Goal: Transaction & Acquisition: Purchase product/service

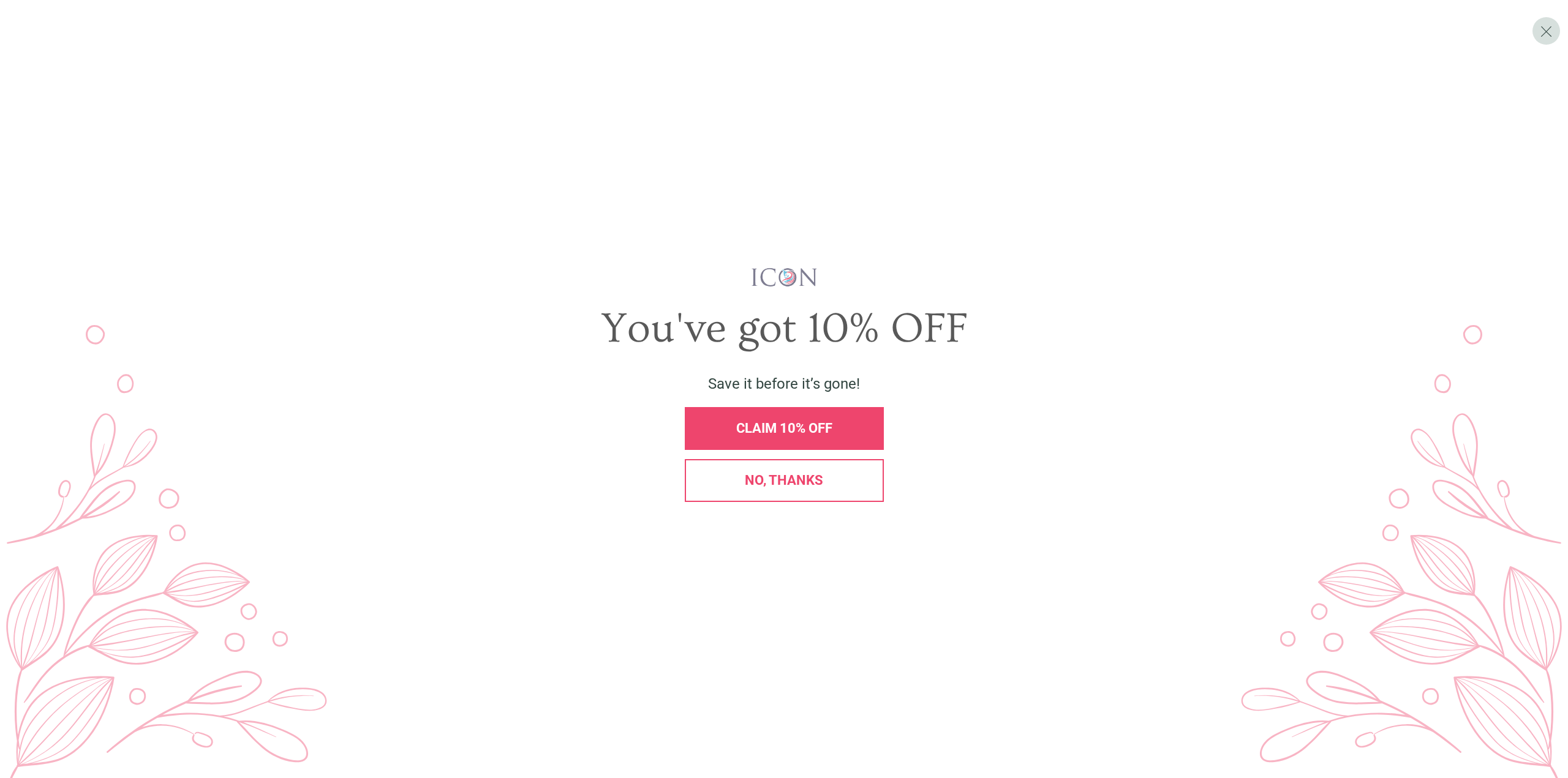
click at [715, 482] on div "No, thanks" at bounding box center [784, 480] width 178 height 13
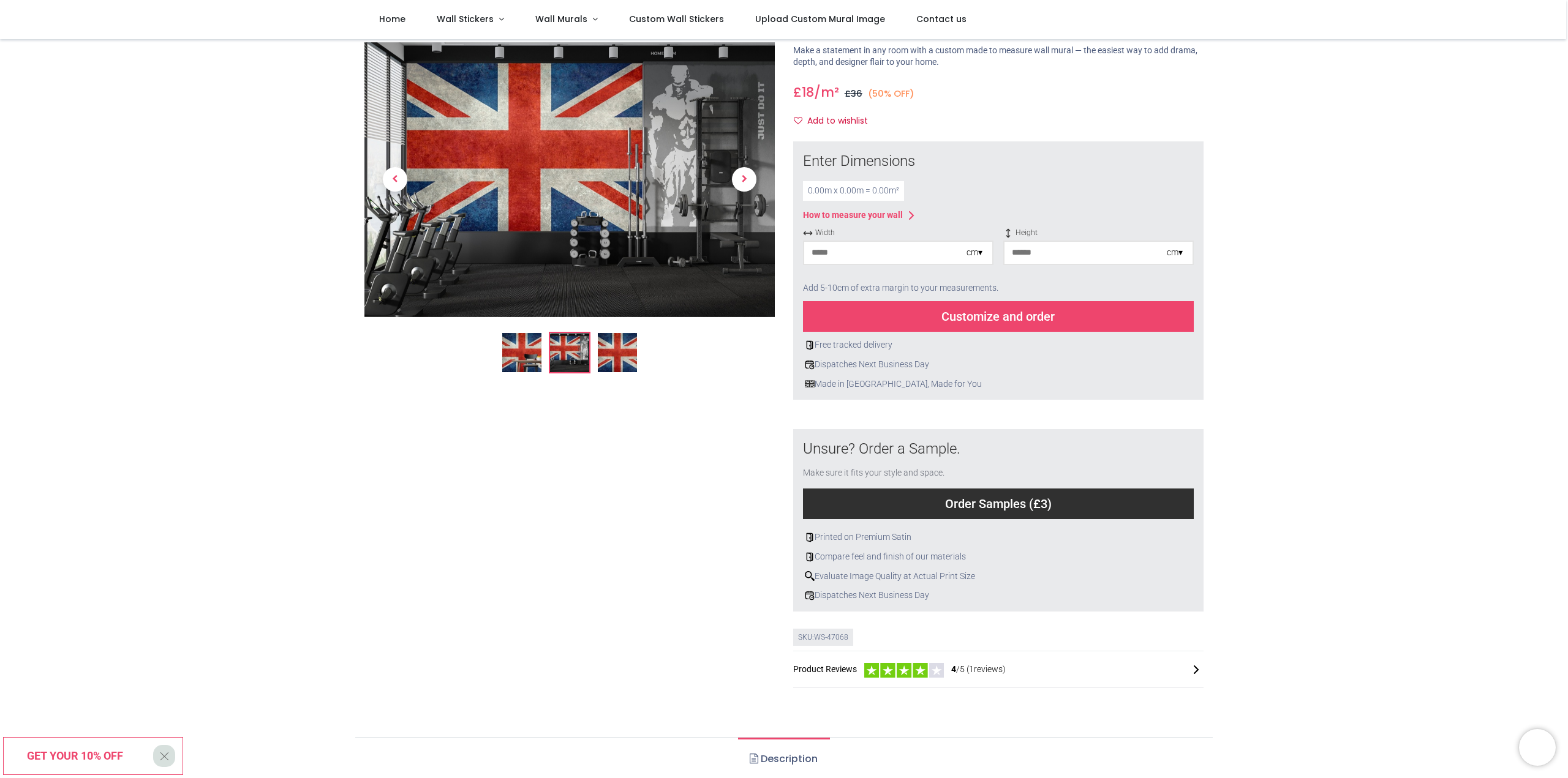
scroll to position [61, 0]
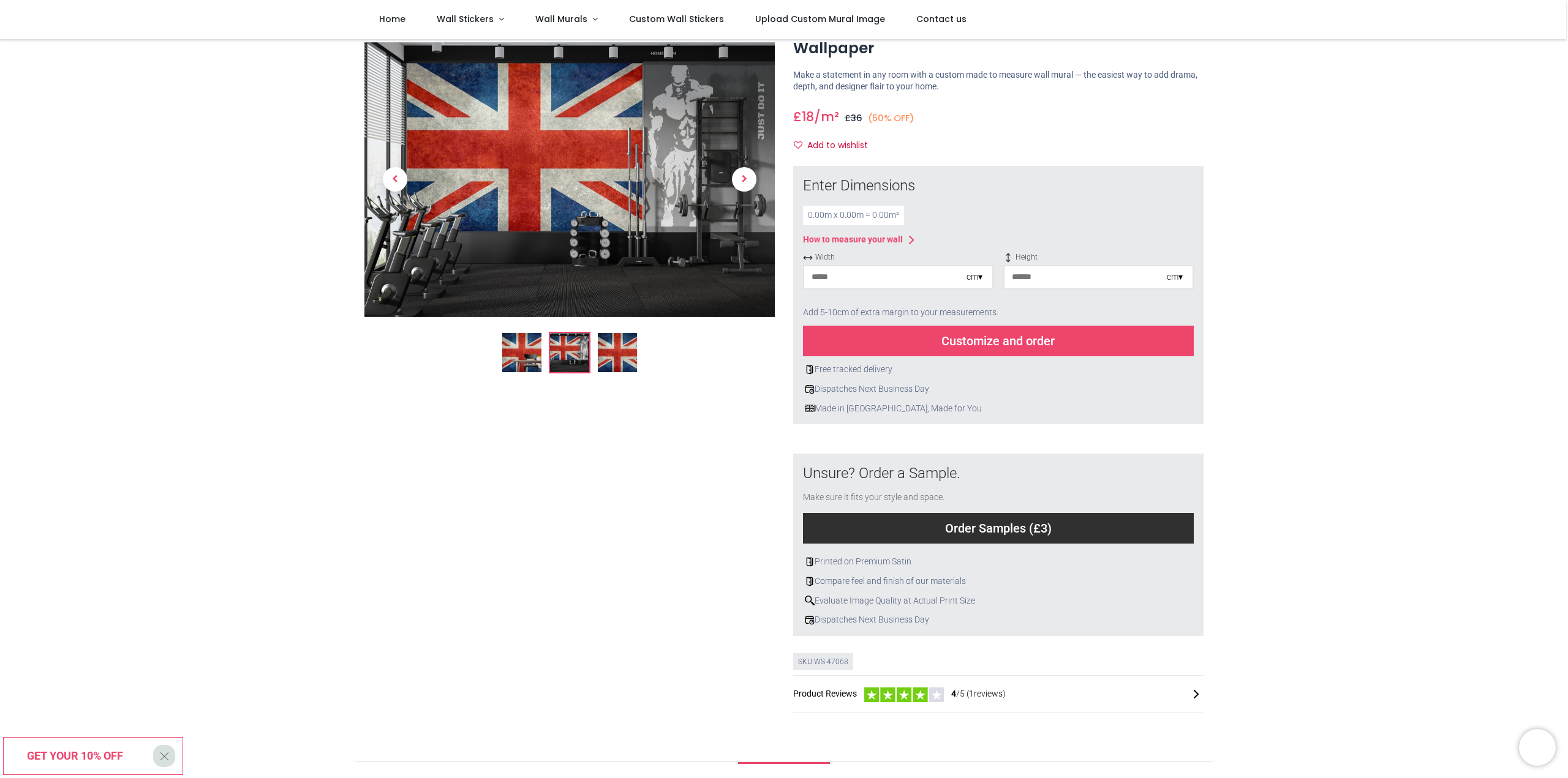
click at [941, 343] on div "Customize and order" at bounding box center [998, 341] width 391 height 31
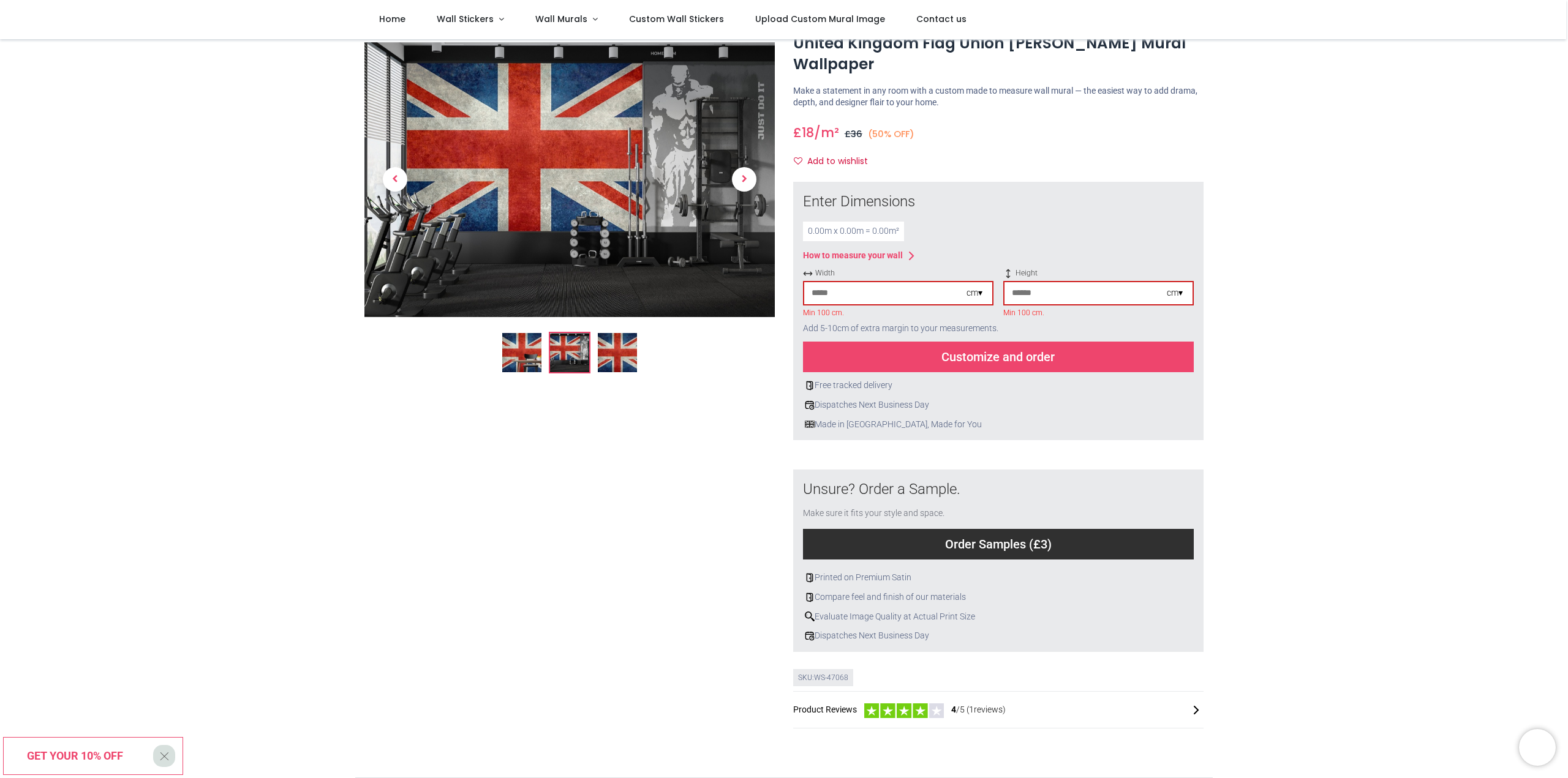
scroll to position [8, 0]
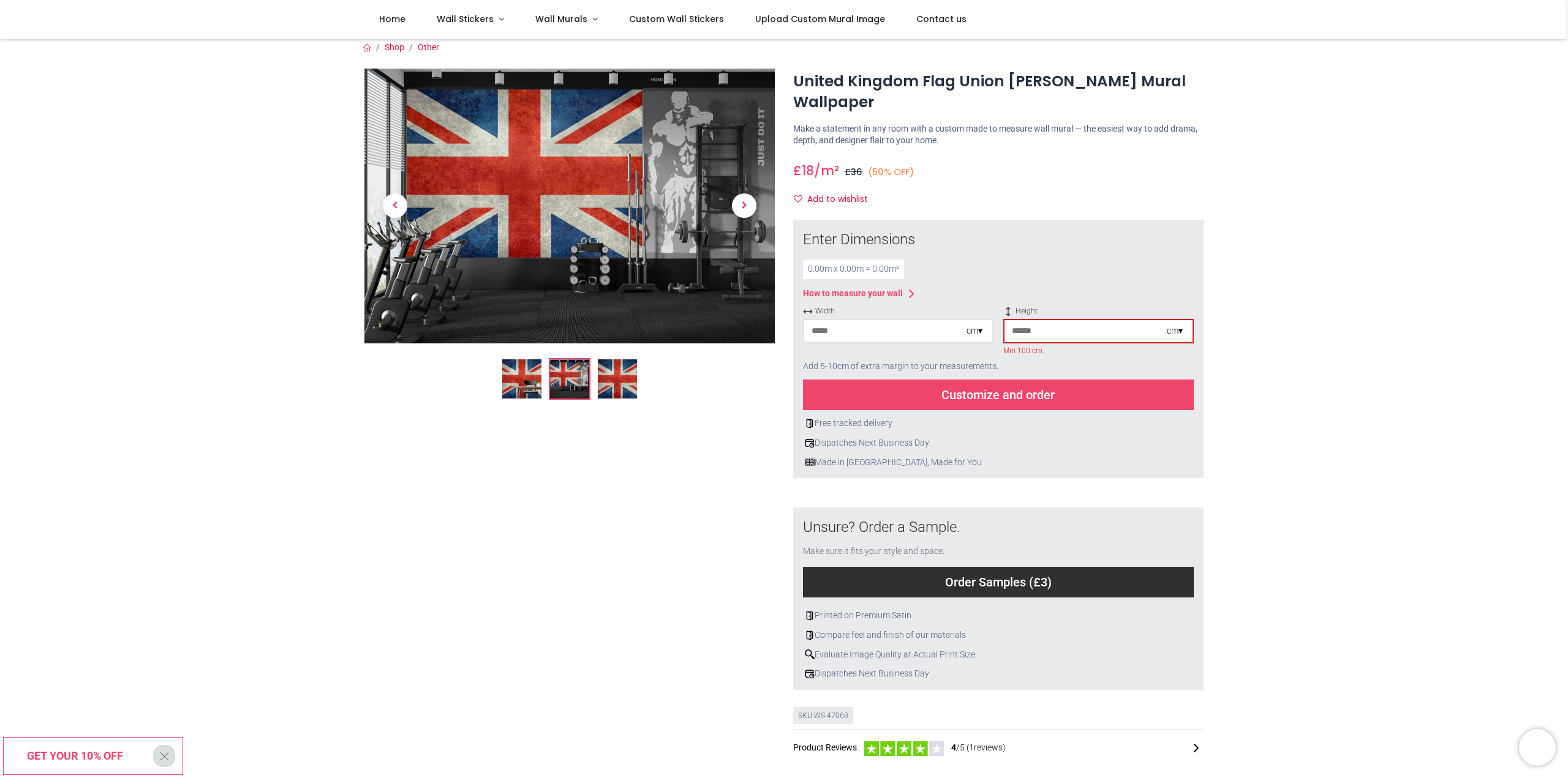
click at [881, 333] on input "number" at bounding box center [885, 331] width 162 height 22
click at [699, 398] on ol at bounding box center [569, 379] width 410 height 42
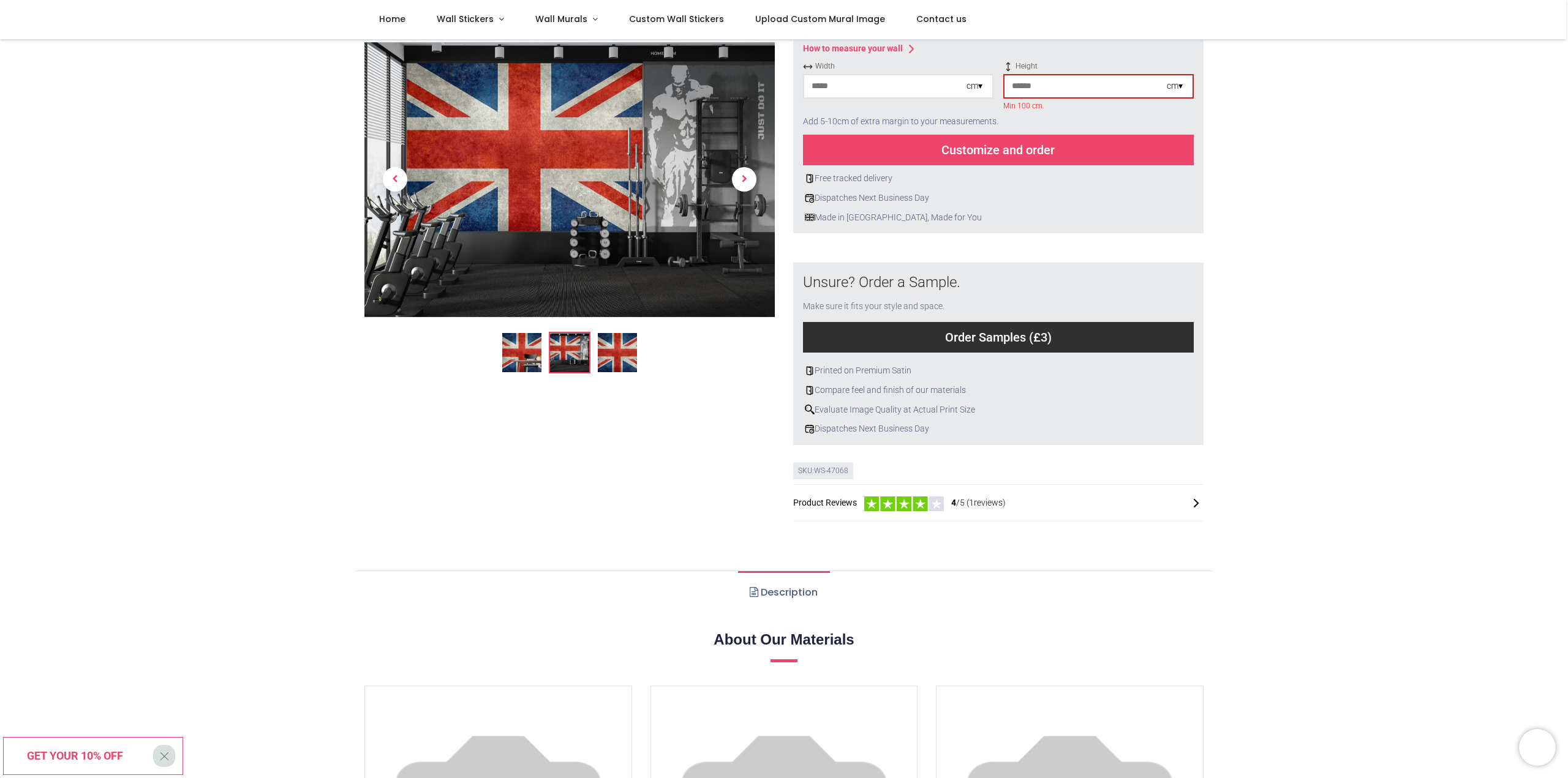
scroll to position [313, 0]
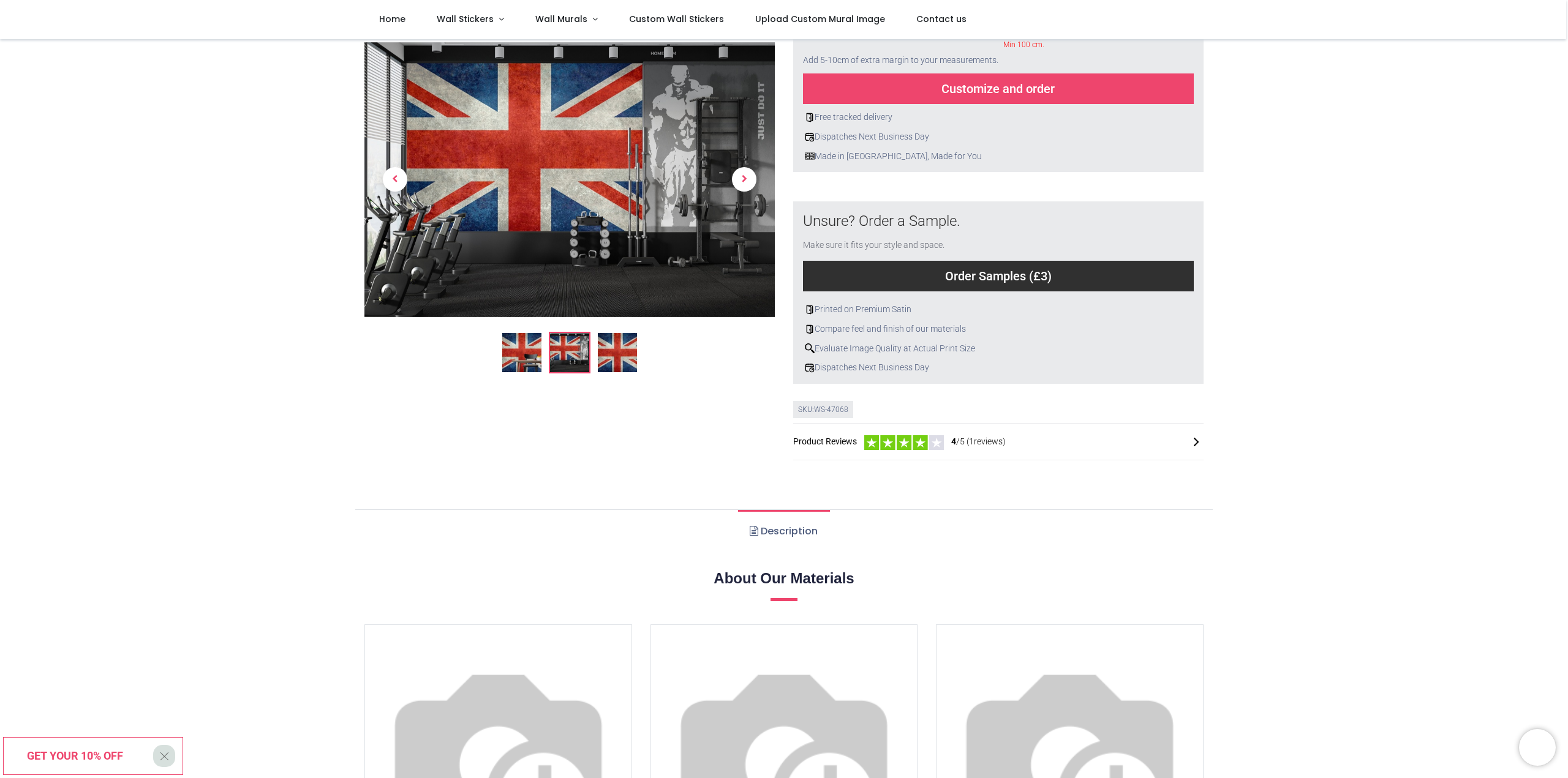
click at [878, 312] on div "Printed on Premium Satin" at bounding box center [998, 310] width 391 height 13
click at [902, 277] on div "Order Samples (£3)" at bounding box center [998, 276] width 391 height 31
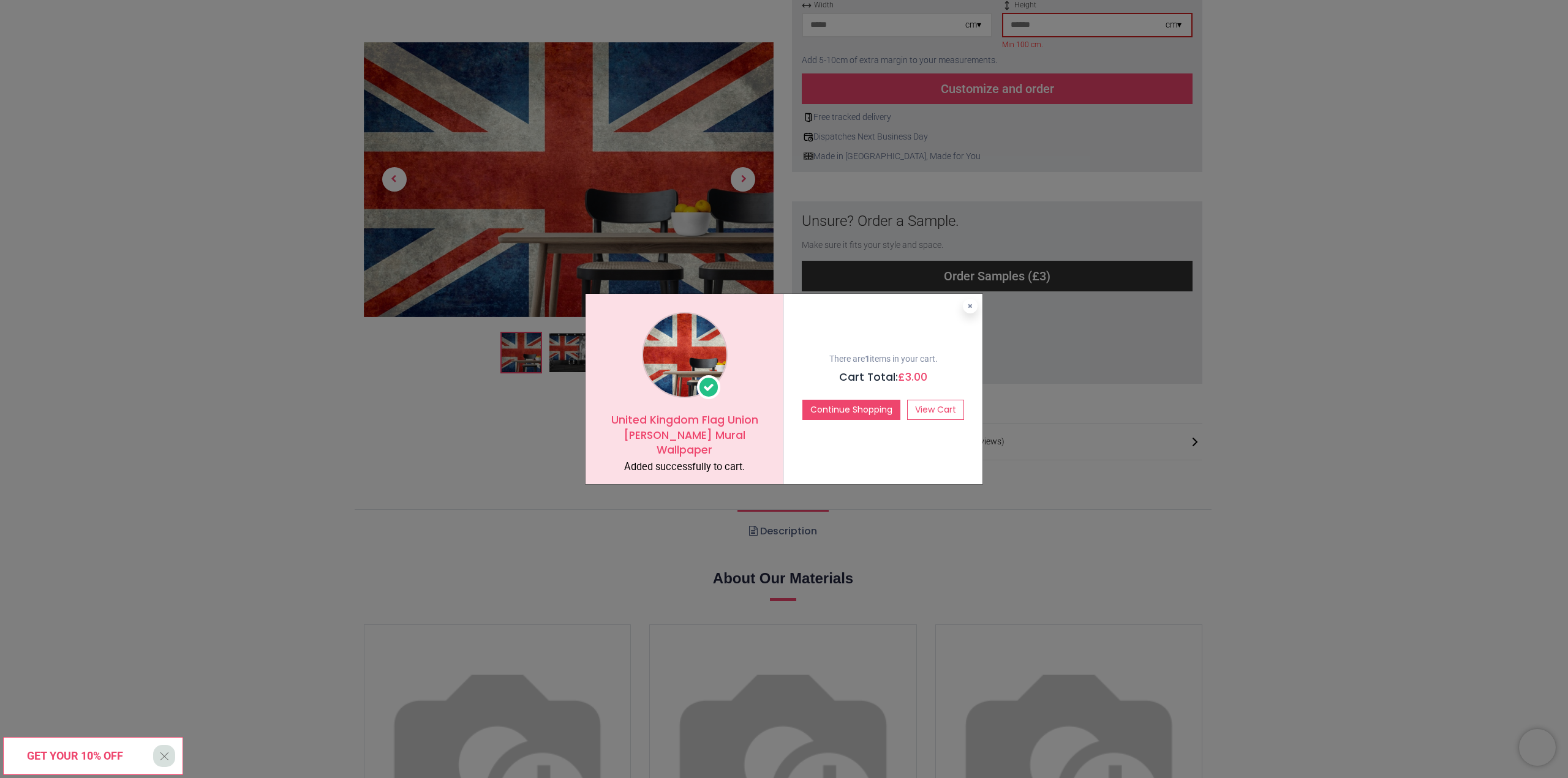
click at [395, 406] on div "United Kingdom Flag Union [PERSON_NAME] Mural Wallpaper Added successfully to c…" at bounding box center [784, 389] width 1568 height 778
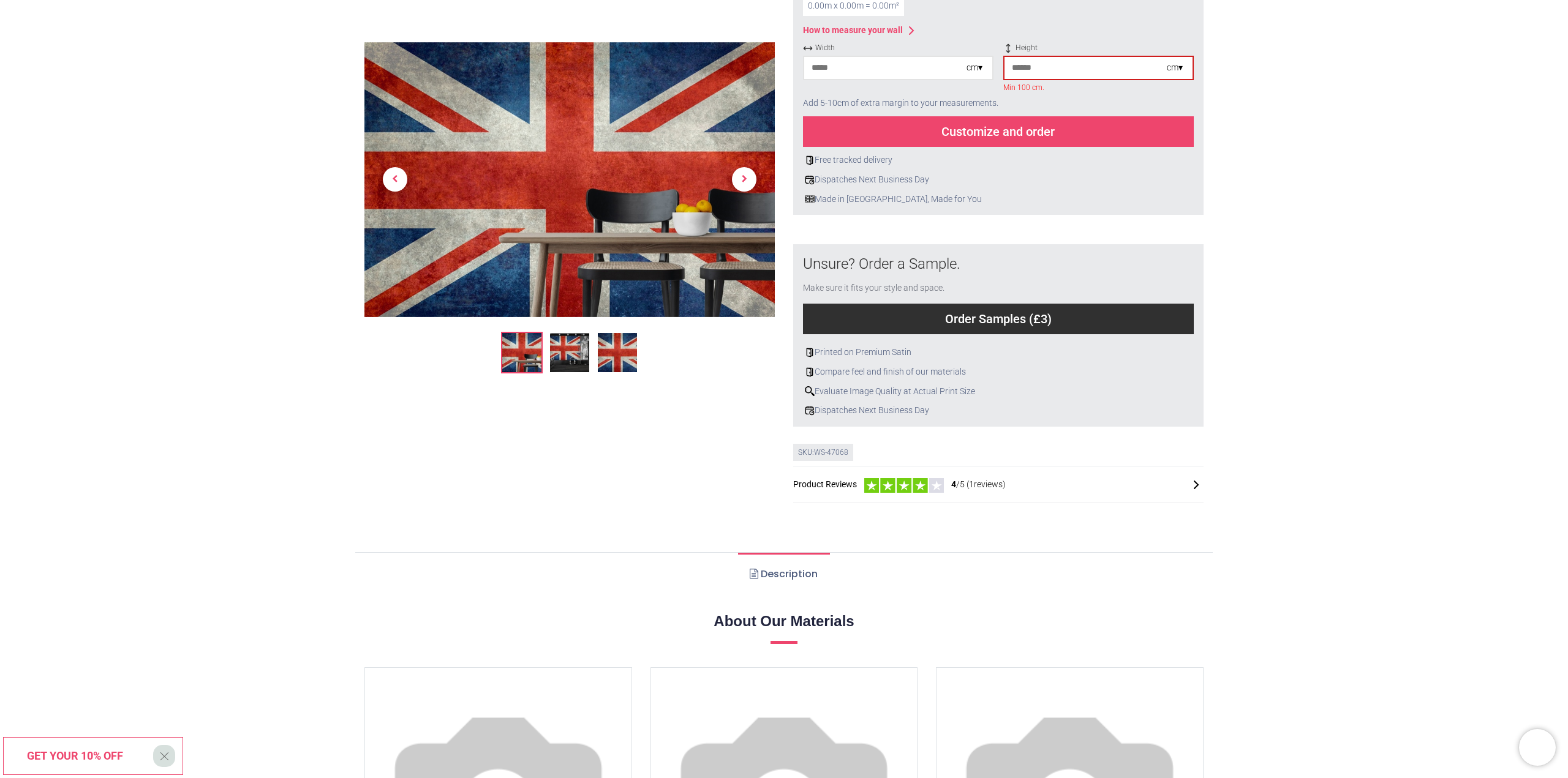
scroll to position [129, 0]
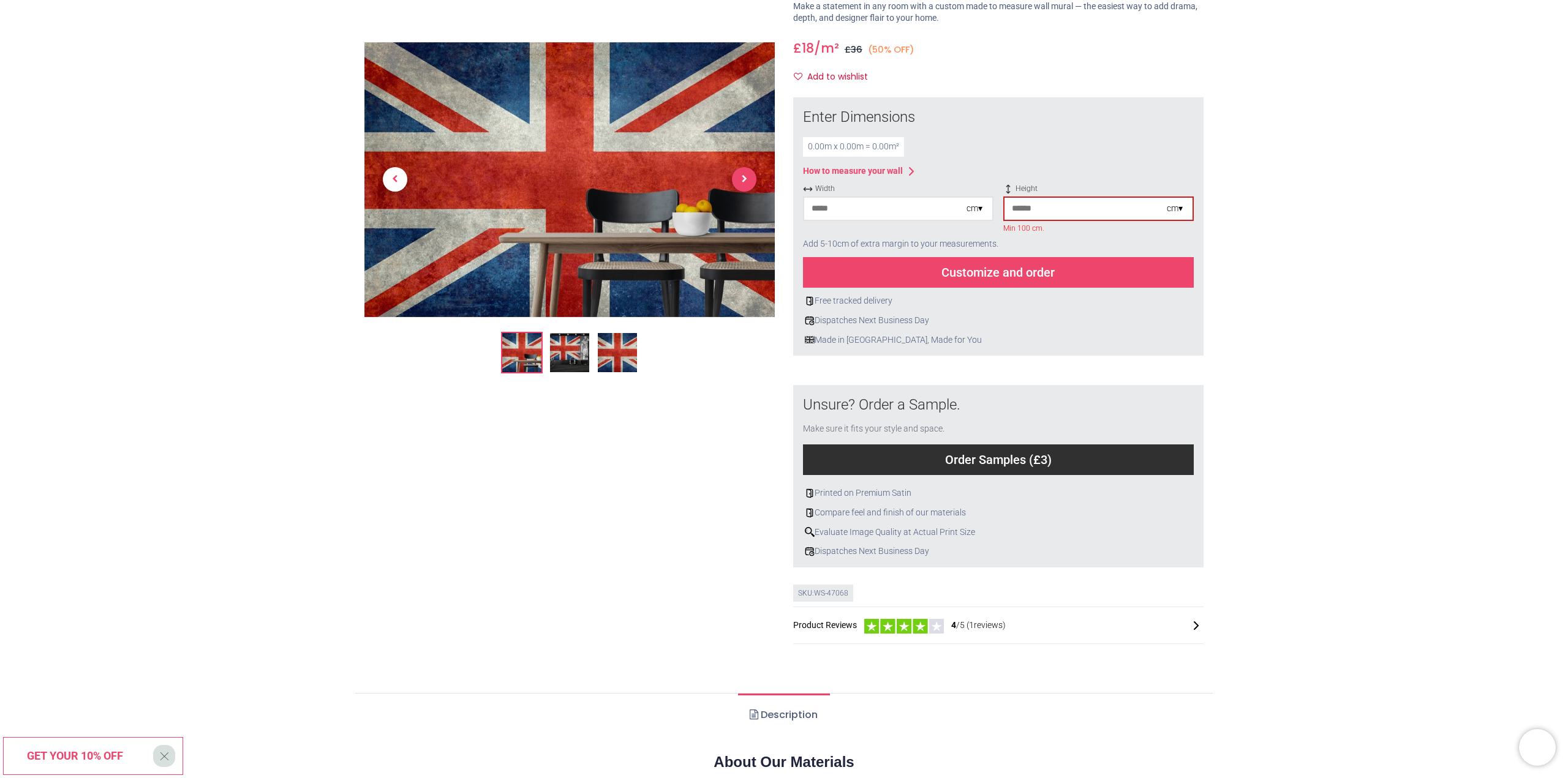
click at [741, 180] on span "Next" at bounding box center [744, 180] width 24 height 24
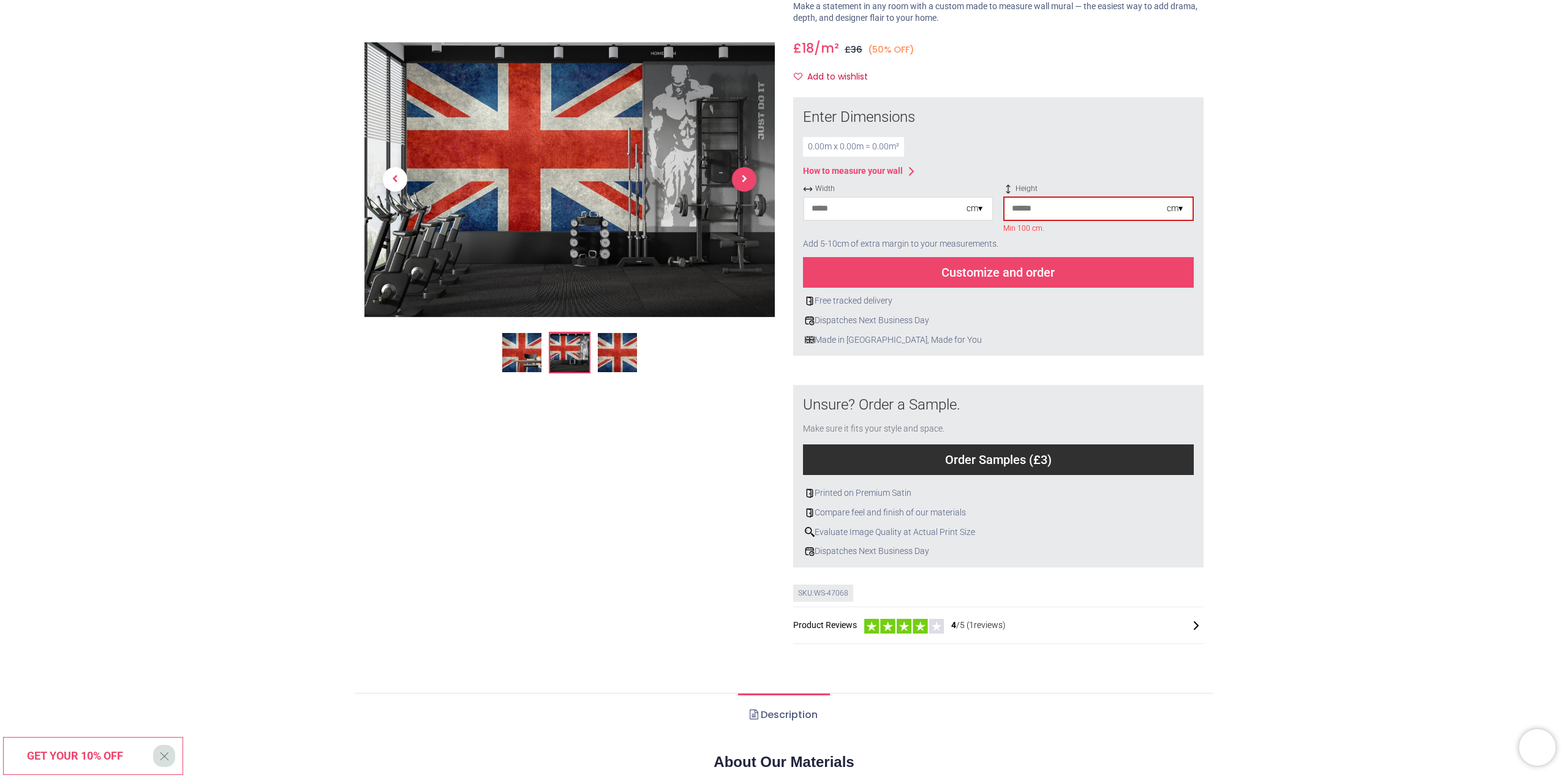
click at [741, 180] on span "Next" at bounding box center [744, 180] width 24 height 24
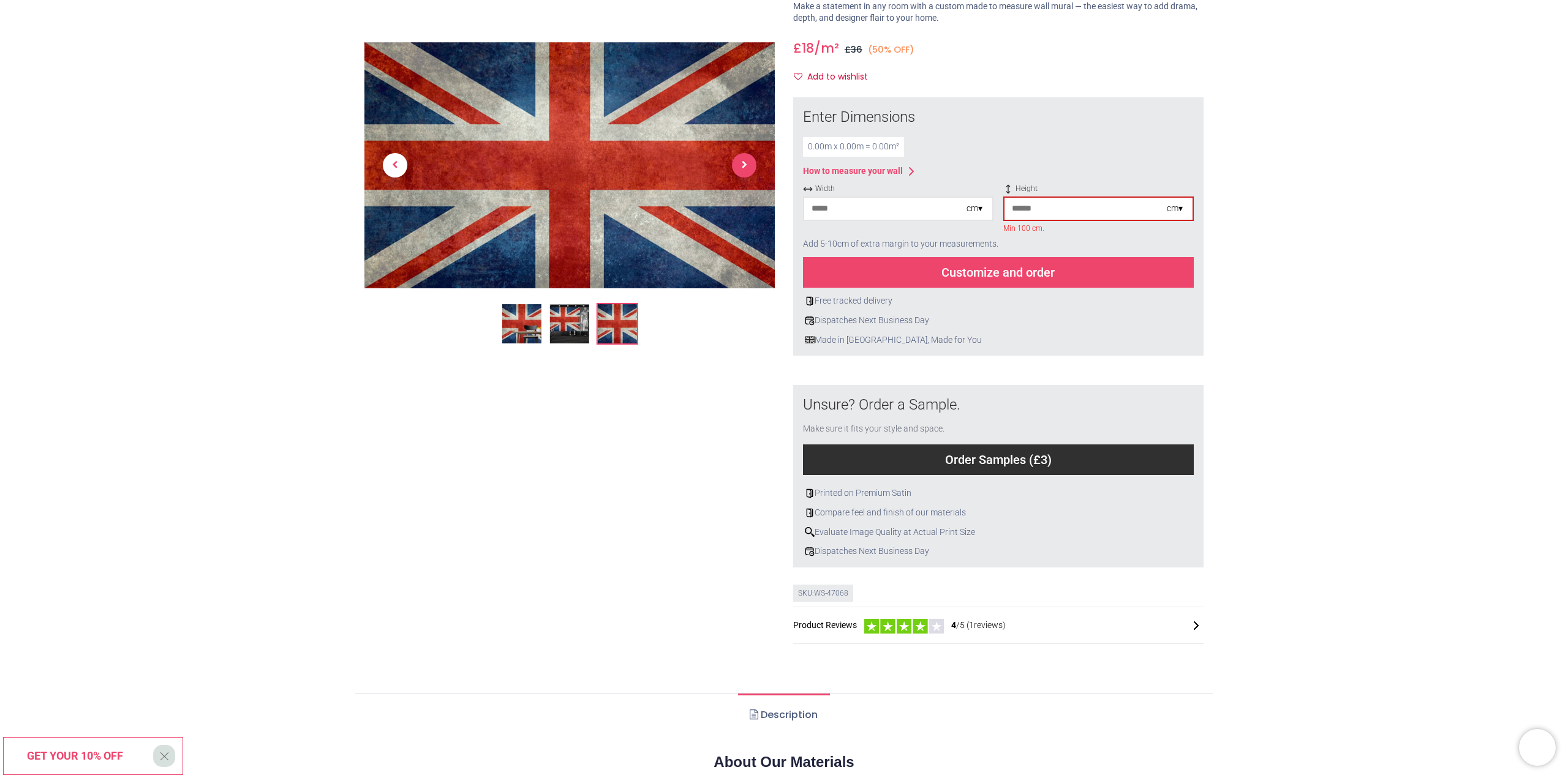
click at [741, 180] on link at bounding box center [744, 165] width 61 height 172
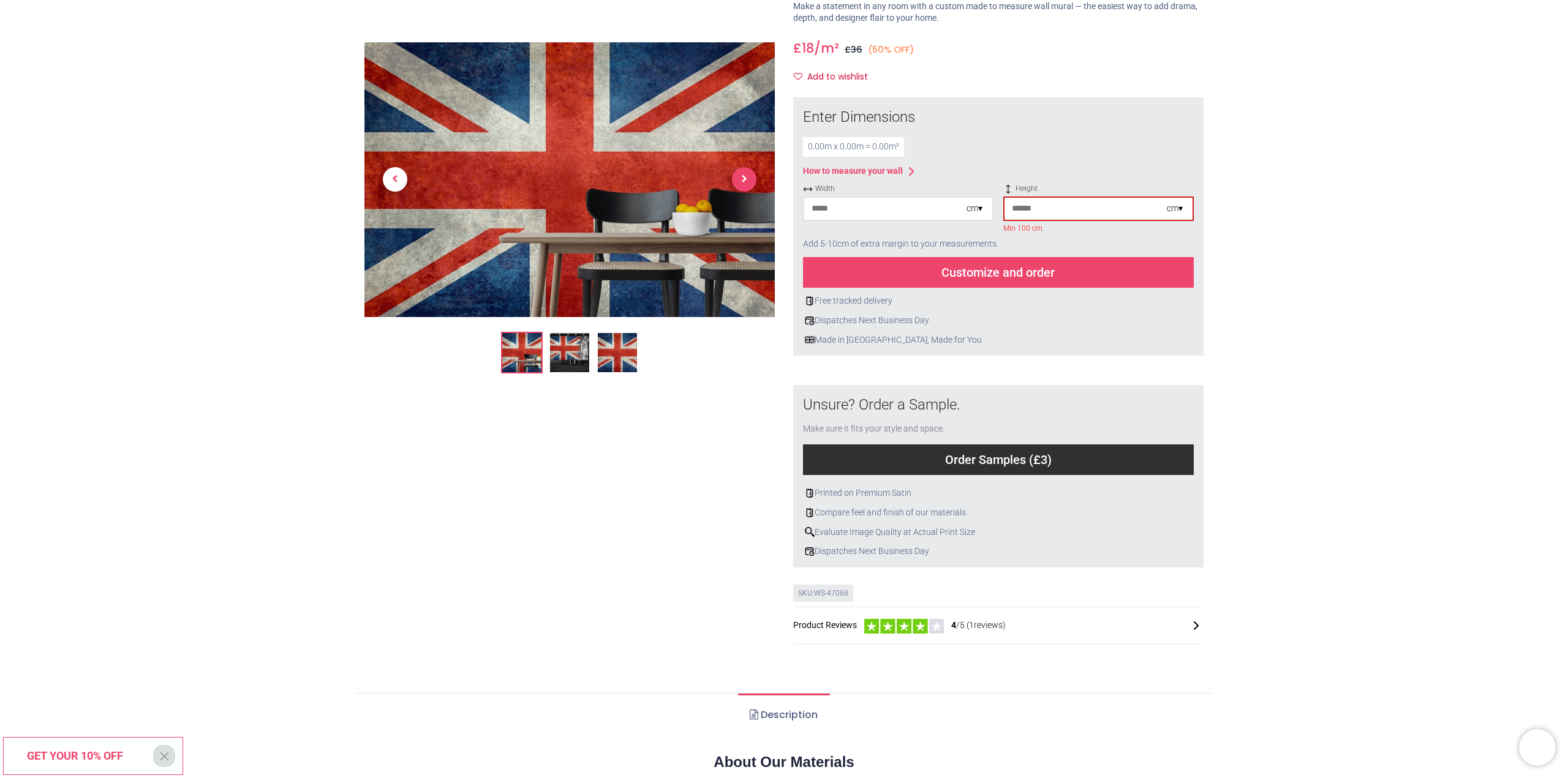
click at [741, 180] on span "Next" at bounding box center [744, 180] width 24 height 24
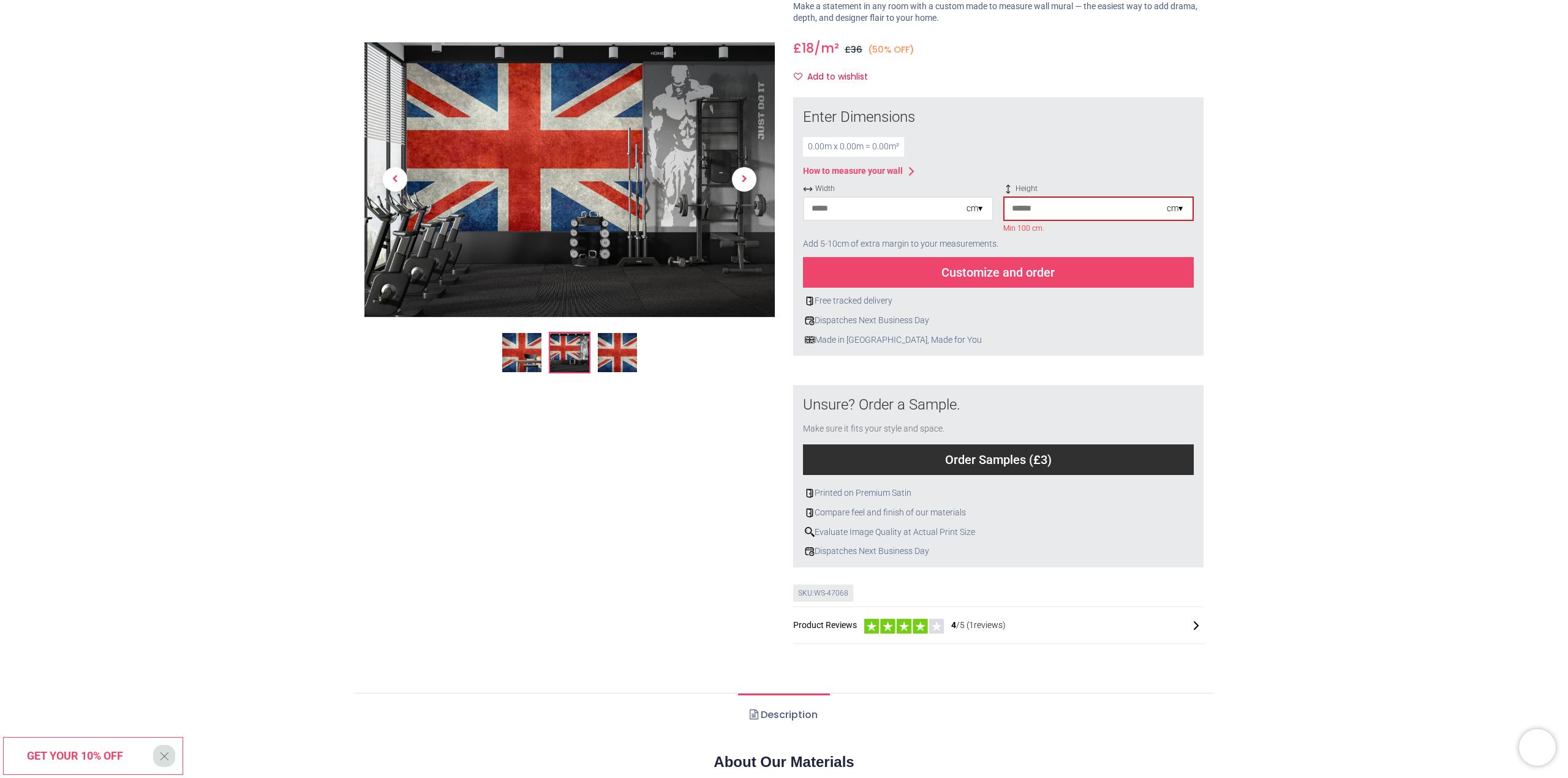
click at [572, 343] on img at bounding box center [570, 352] width 39 height 39
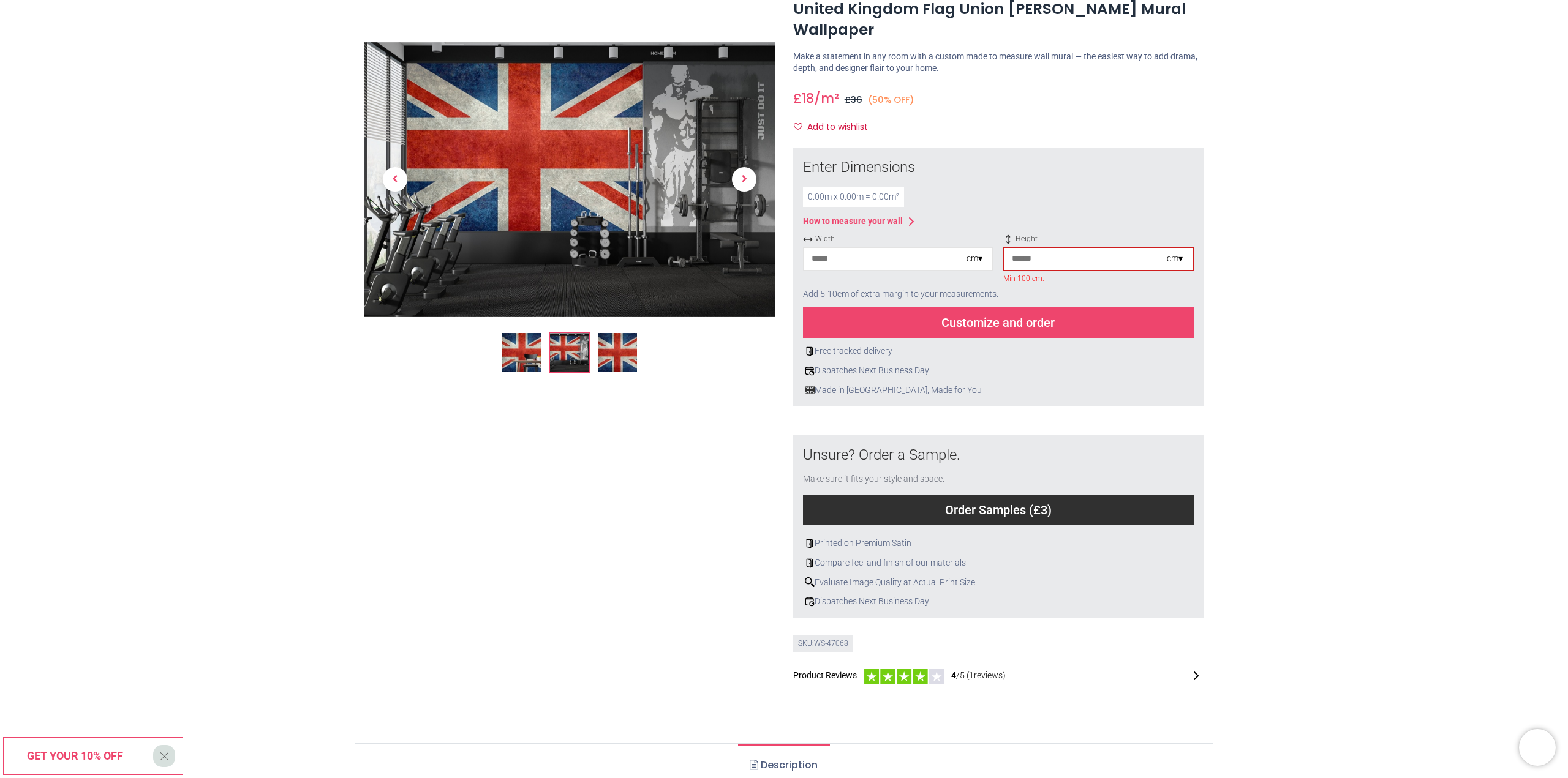
scroll to position [0, 0]
